Goal: Information Seeking & Learning: Learn about a topic

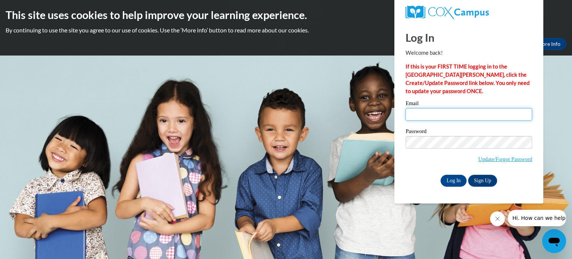
click at [421, 108] on input "Email" at bounding box center [469, 114] width 127 height 13
type input "stromc@kmsd.edu"
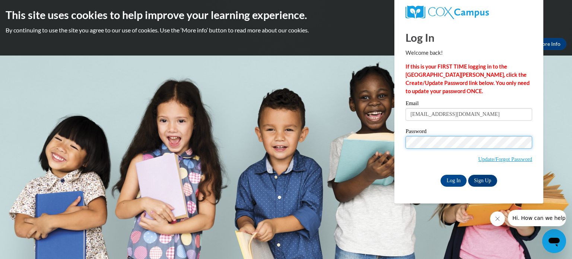
click at [441, 175] on input "Log In" at bounding box center [454, 181] width 26 height 12
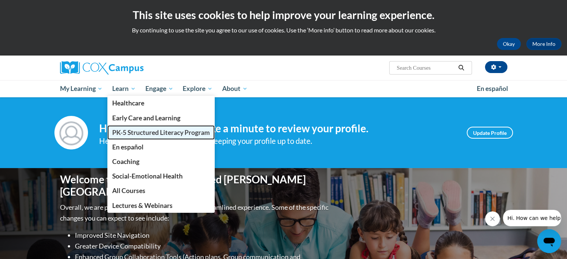
click at [129, 129] on span "PK-5 Structured Literacy Program" at bounding box center [161, 133] width 98 height 8
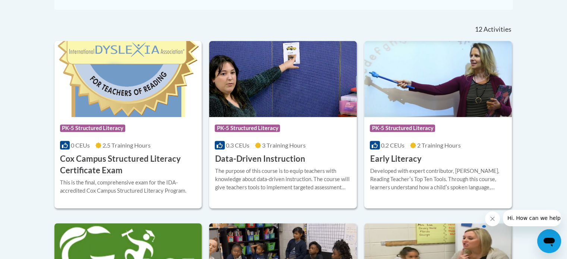
scroll to position [299, 0]
click at [246, 159] on h3 "Data-Driven Instruction" at bounding box center [260, 159] width 90 height 12
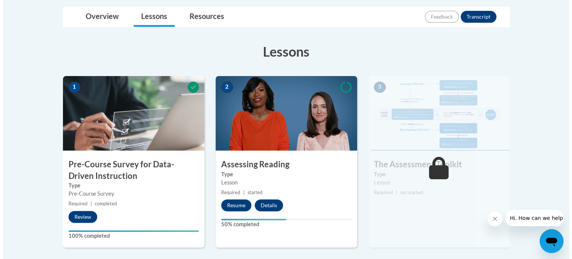
scroll to position [175, 0]
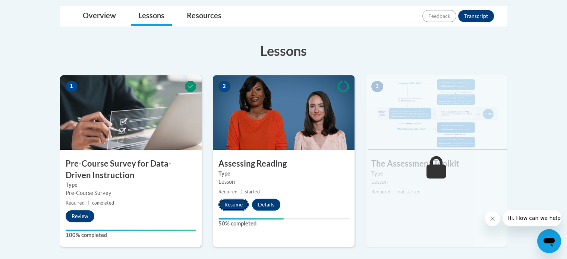
click at [234, 206] on button "Resume" at bounding box center [233, 205] width 30 height 12
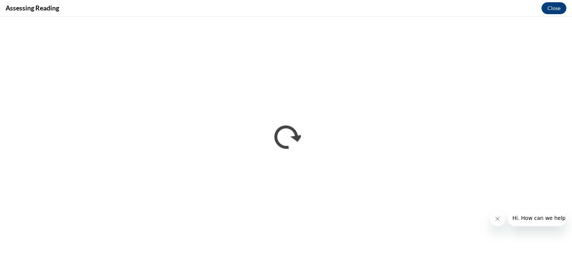
scroll to position [0, 0]
click at [430, 4] on div "Assessing Reading Close" at bounding box center [286, 8] width 572 height 17
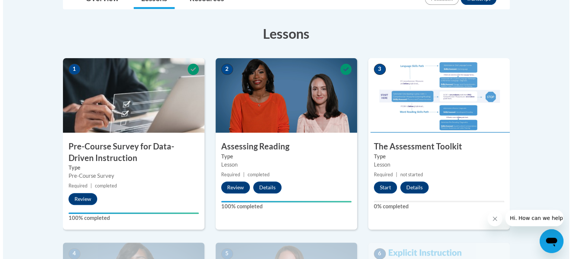
scroll to position [192, 0]
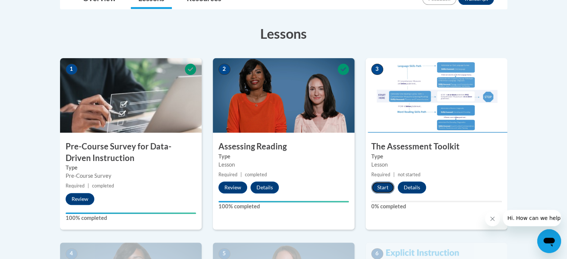
click at [381, 186] on button "Start" at bounding box center [382, 187] width 23 height 12
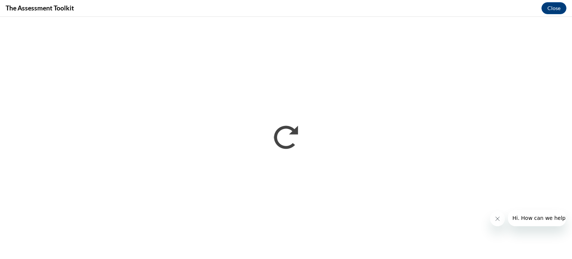
scroll to position [0, 0]
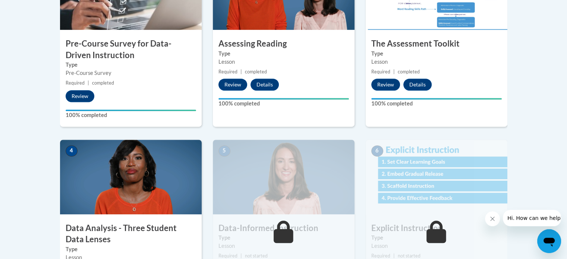
scroll to position [294, 0]
